Goal: Register for event/course

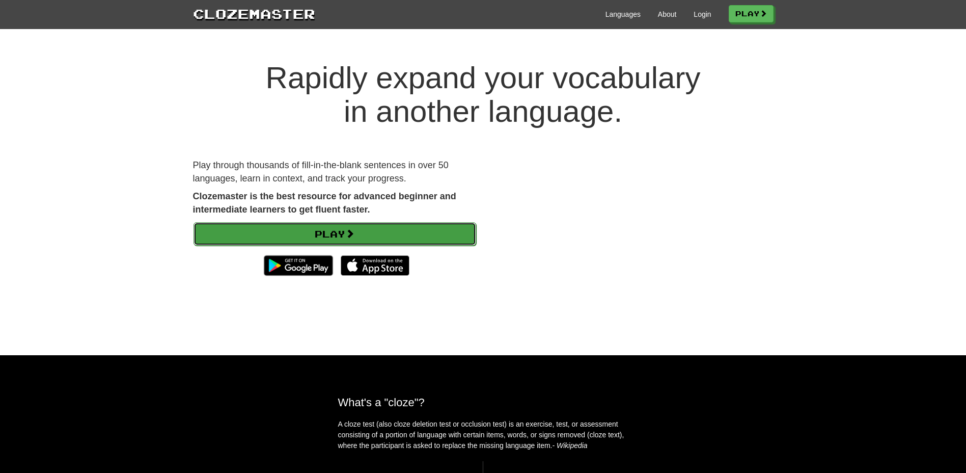
click at [391, 237] on link "Play" at bounding box center [335, 233] width 283 height 23
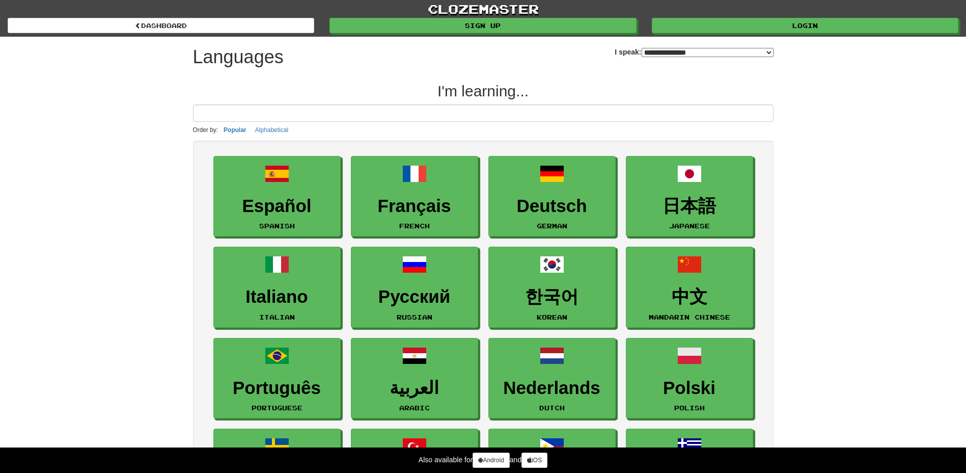
select select "*******"
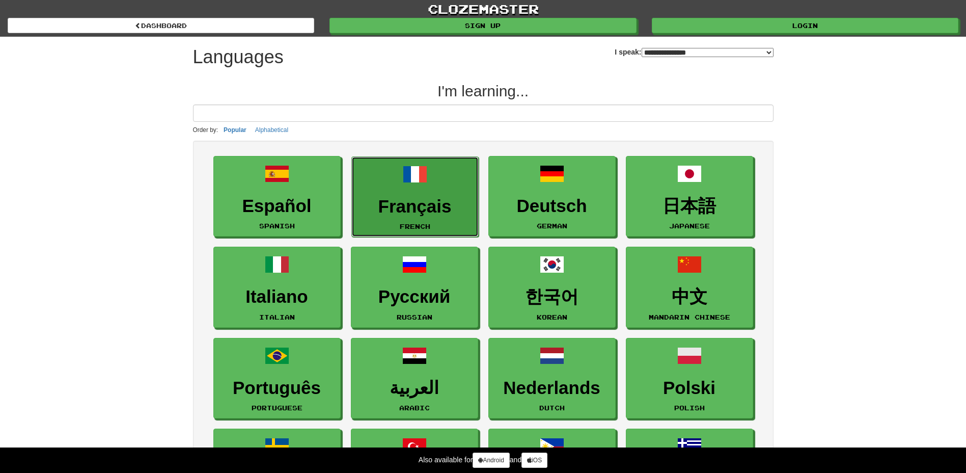
click at [382, 201] on h3 "Français" at bounding box center [415, 207] width 116 height 20
